Goal: Navigation & Orientation: Find specific page/section

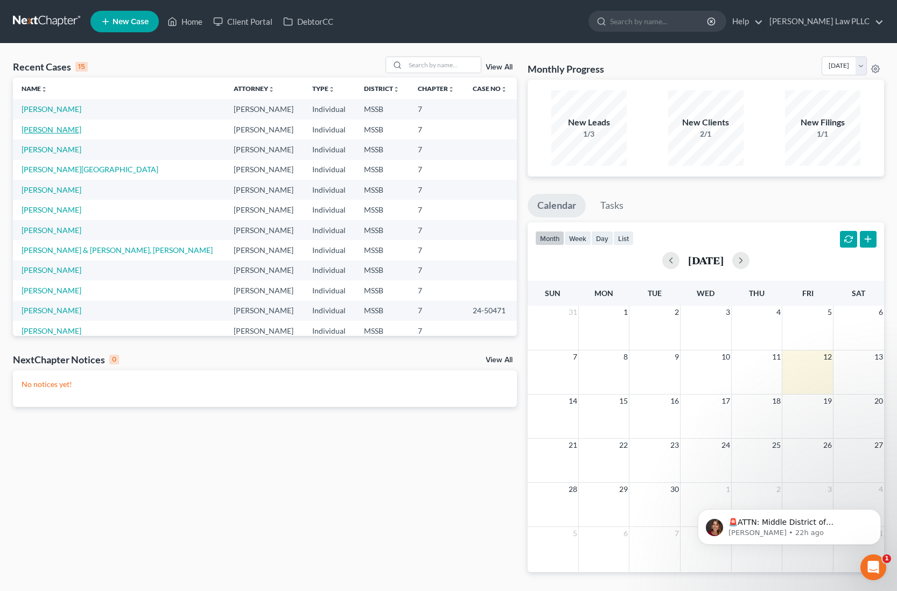
click at [60, 132] on link "[PERSON_NAME]" at bounding box center [52, 129] width 60 height 9
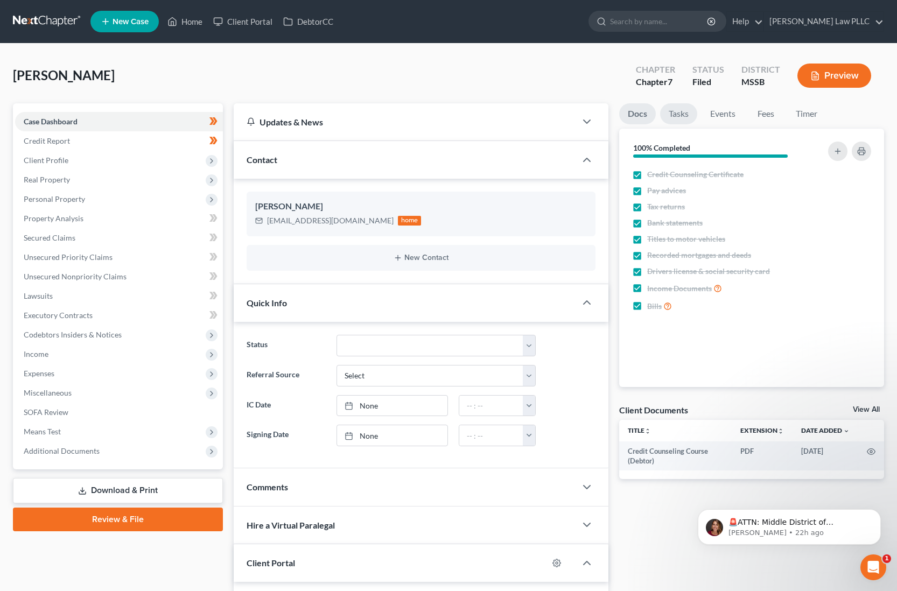
click at [681, 117] on link "Tasks" at bounding box center [678, 113] width 37 height 21
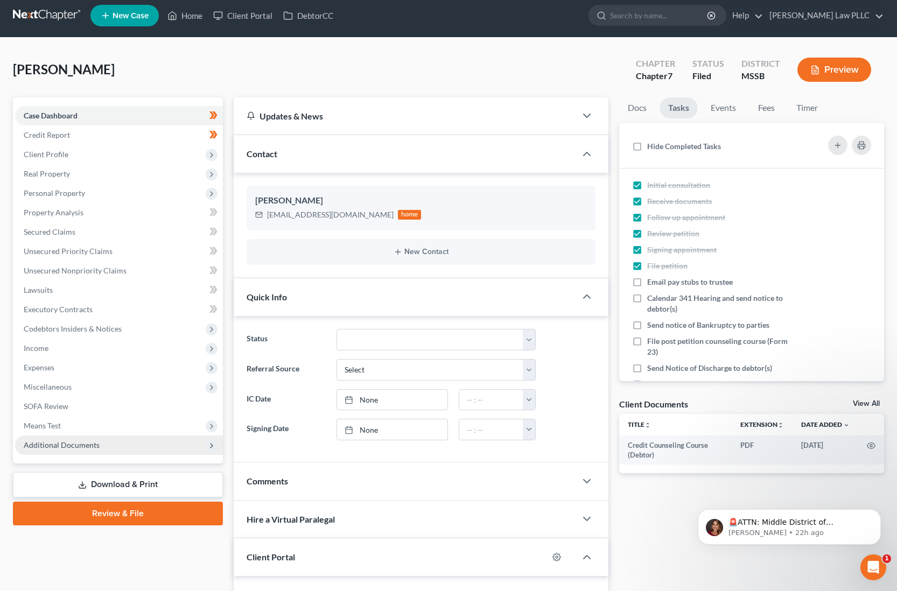
scroll to position [5, 0]
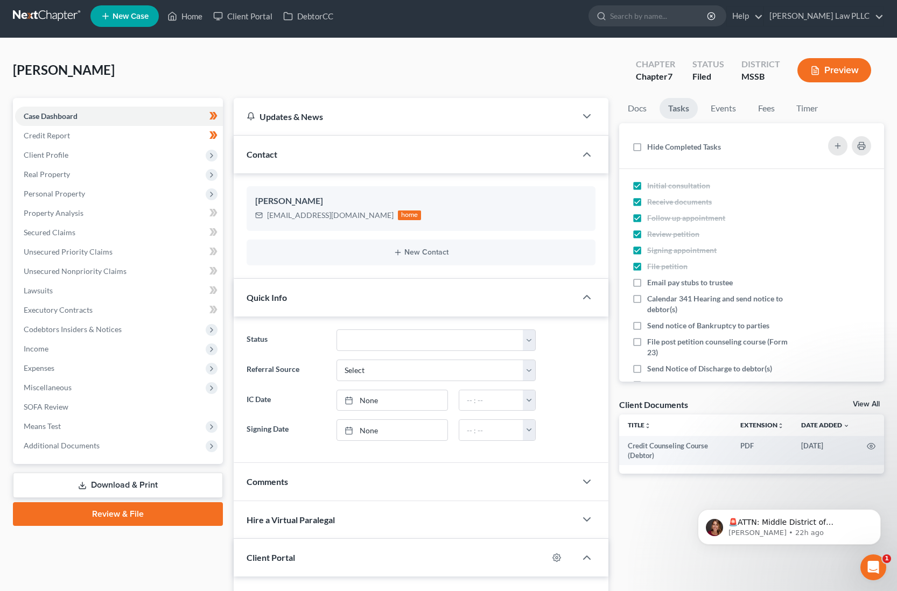
click at [276, 122] on div "Updates & News" at bounding box center [405, 116] width 343 height 37
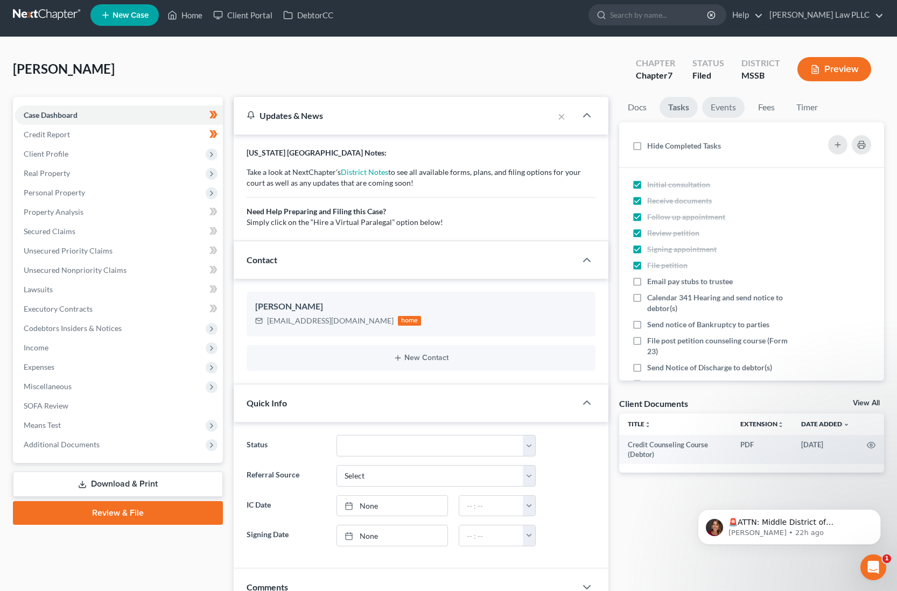
scroll to position [7, 0]
click at [653, 19] on input "search" at bounding box center [659, 15] width 99 height 20
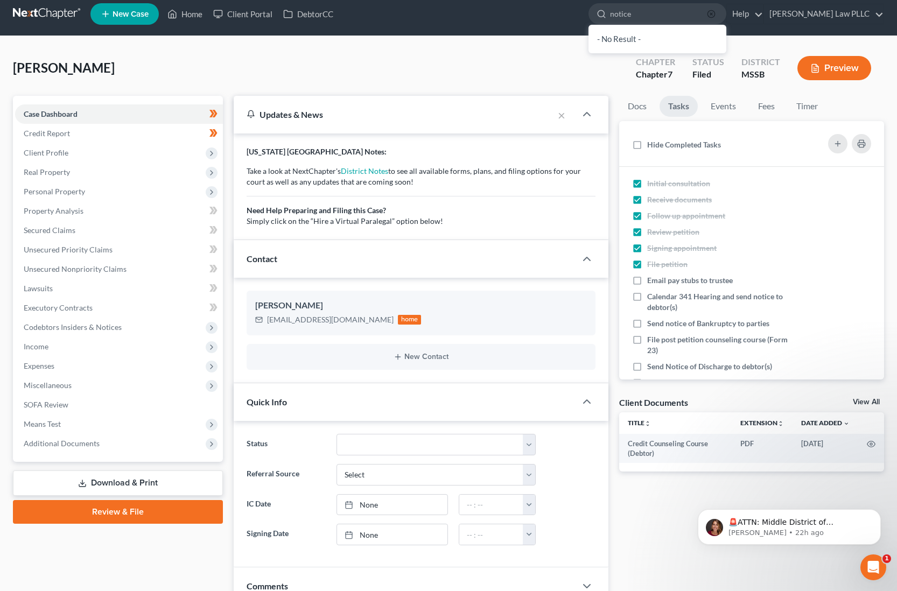
type input "notice"
click at [716, 15] on icon "button" at bounding box center [711, 14] width 9 height 9
click at [763, 16] on link "Help" at bounding box center [745, 13] width 36 height 19
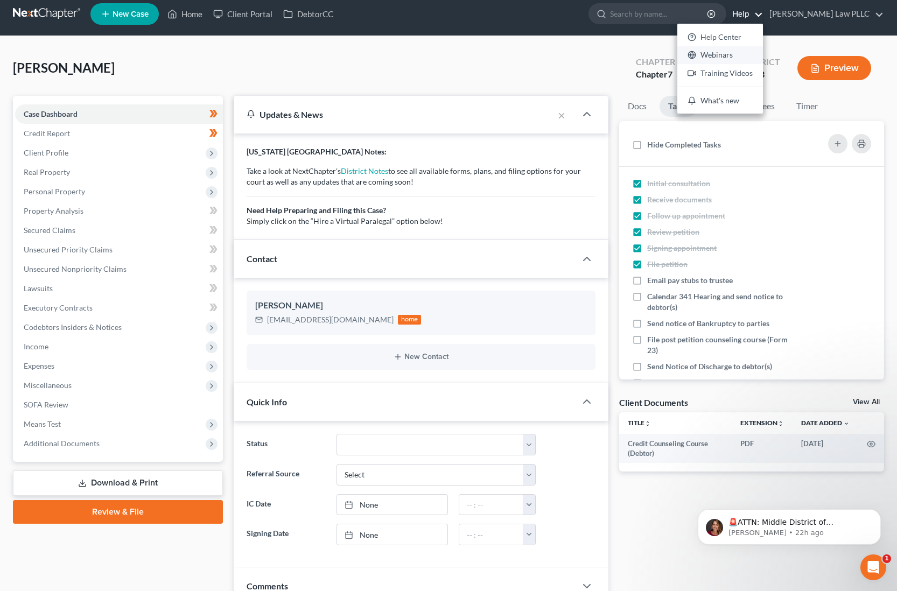
click at [763, 59] on link "Webinars" at bounding box center [721, 55] width 86 height 18
